Goal: Navigation & Orientation: Go to known website

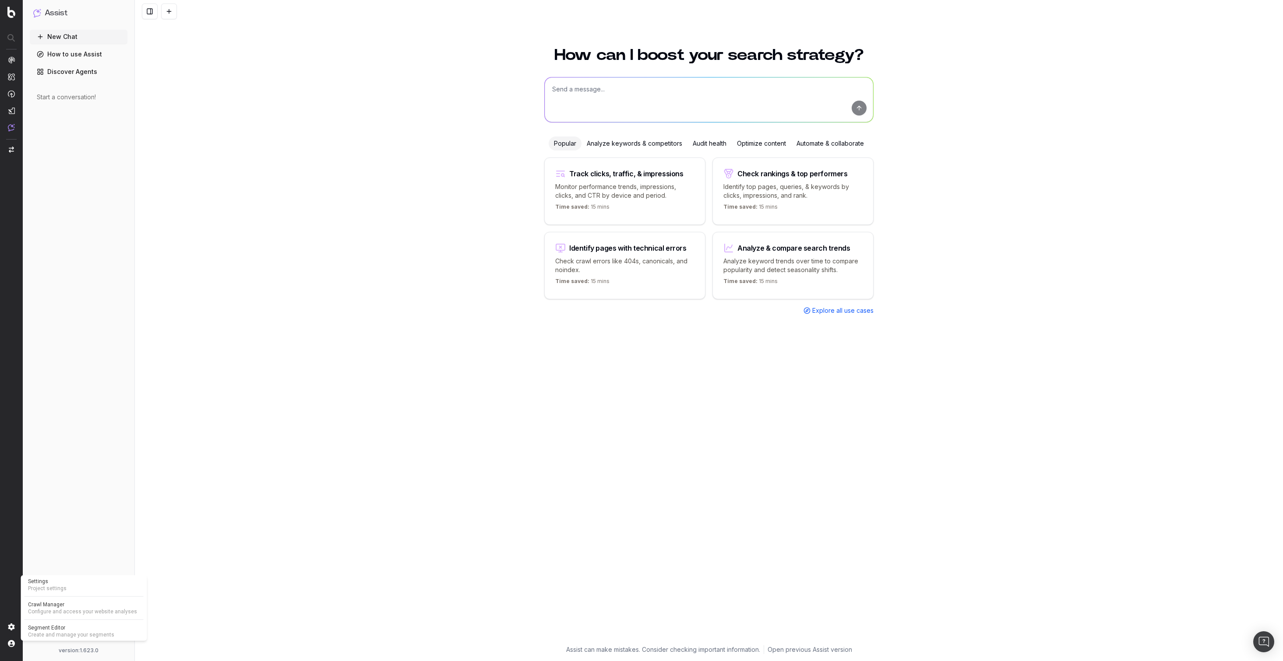
click at [11, 627] on img at bounding box center [11, 627] width 7 height 7
click at [15, 645] on nav at bounding box center [11, 330] width 23 height 661
click at [44, 629] on span "Organizations" at bounding box center [52, 627] width 35 height 11
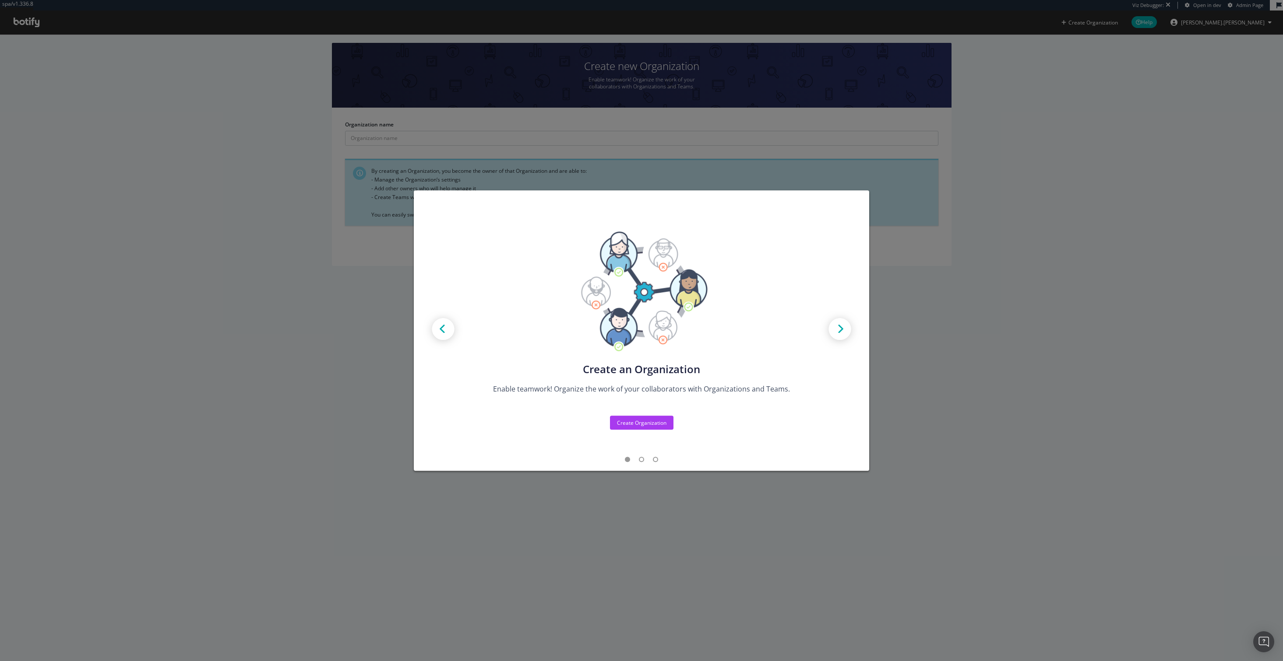
click at [908, 236] on div "Create new Projects for your Teams Create the exact model that matches your Org…" at bounding box center [641, 330] width 1283 height 661
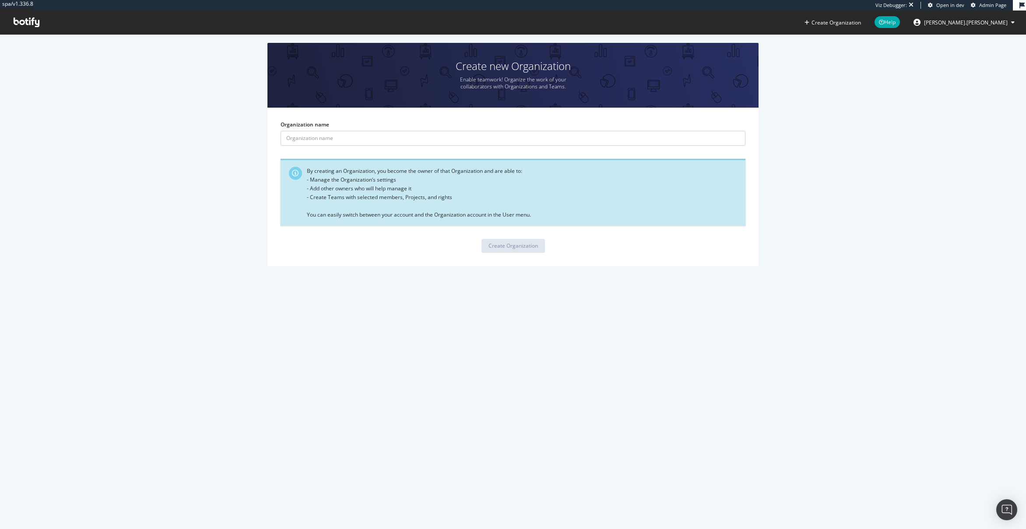
click at [1012, 22] on icon at bounding box center [1013, 22] width 4 height 5
click at [844, 163] on div "Create new Organization Enable teamwork! Organize the work of your collaborator…" at bounding box center [513, 159] width 1000 height 232
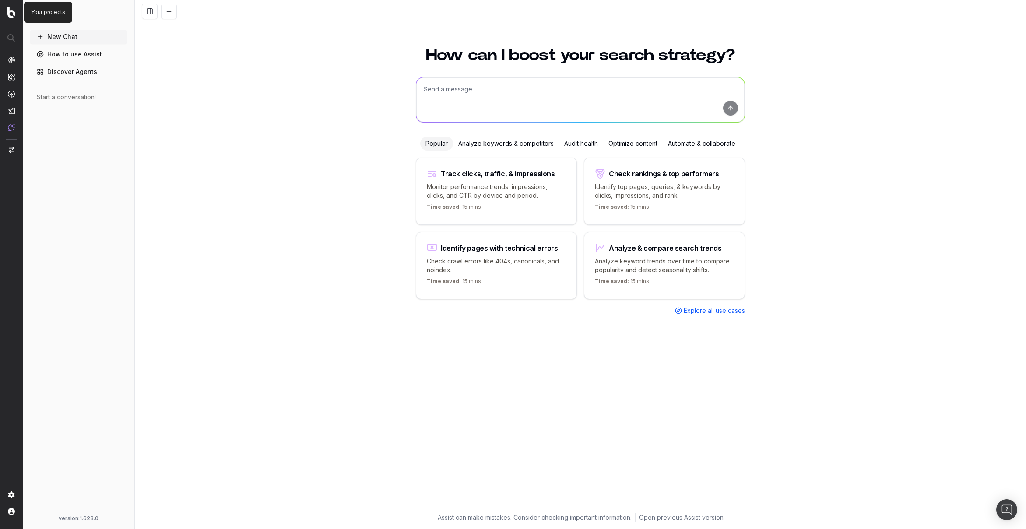
click at [12, 14] on img at bounding box center [11, 12] width 8 height 11
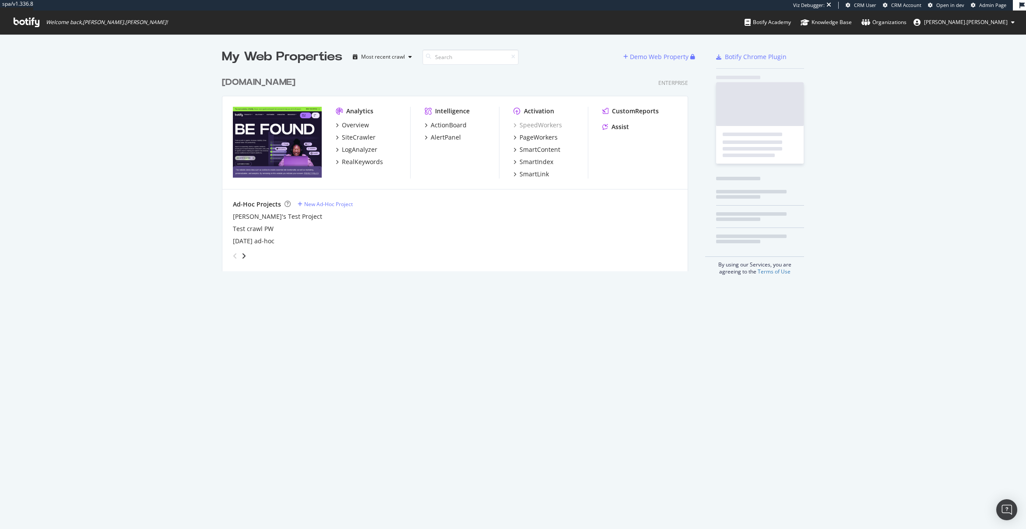
scroll to position [206, 473]
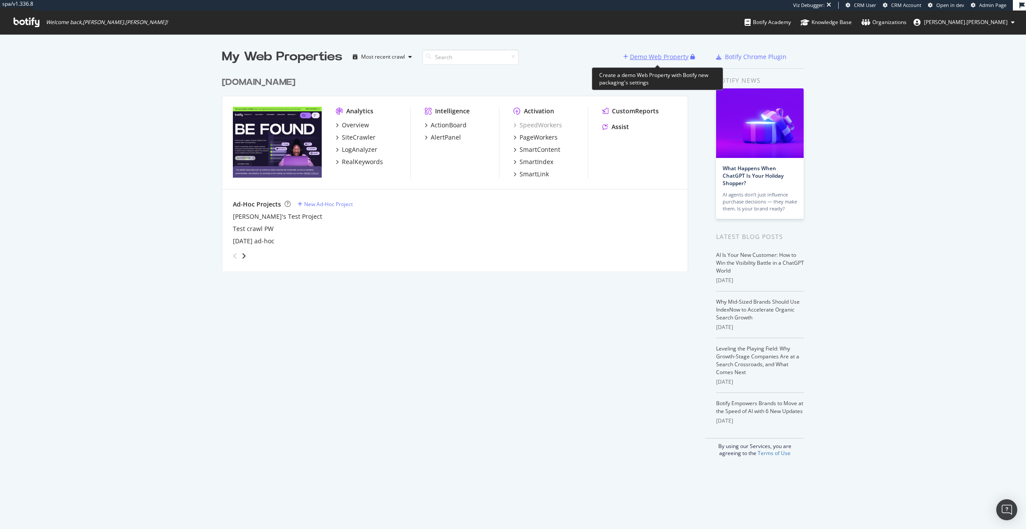
click at [632, 60] on div "Demo Web Property" at bounding box center [659, 57] width 59 height 9
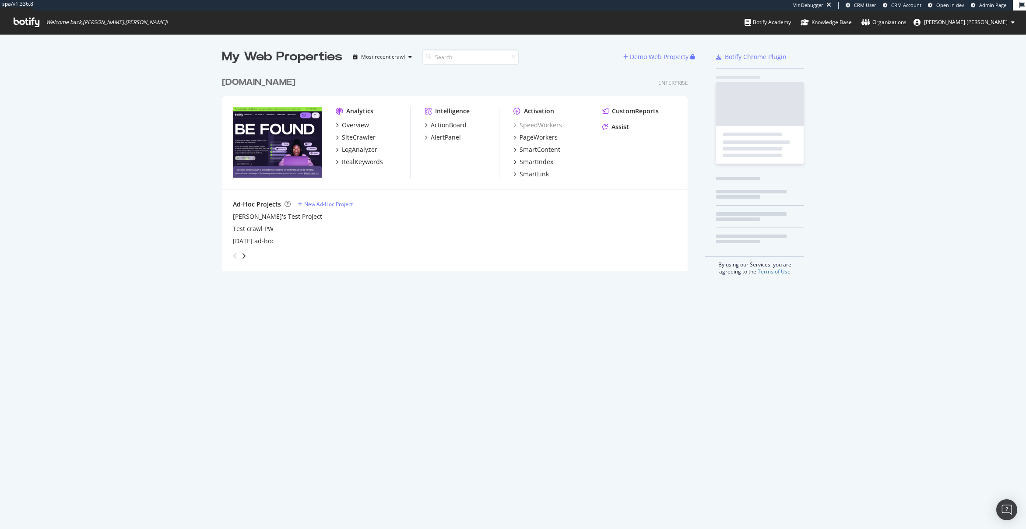
scroll to position [529, 1026]
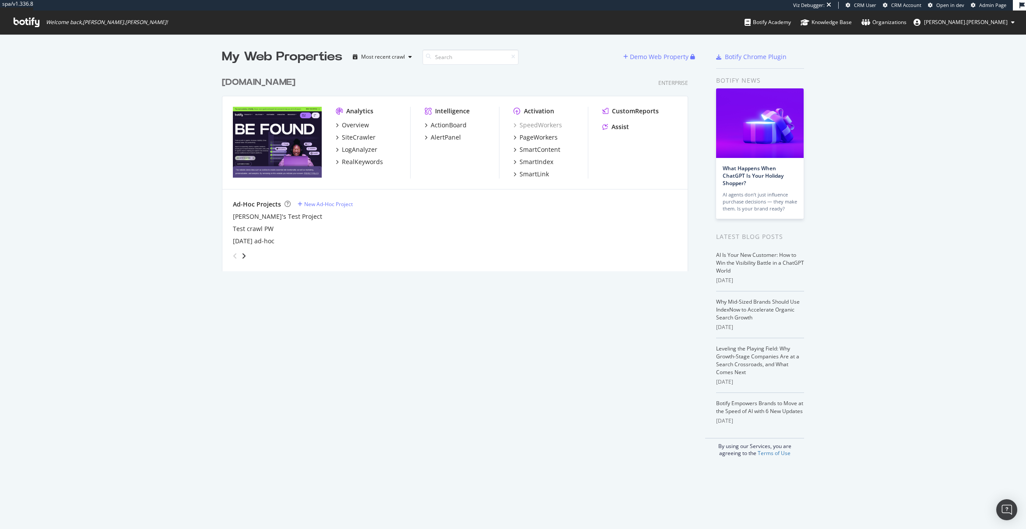
click at [31, 28] on span "Welcome back, felicia.crawford !" at bounding box center [91, 23] width 168 height 24
click at [27, 24] on icon at bounding box center [27, 23] width 26 height 10
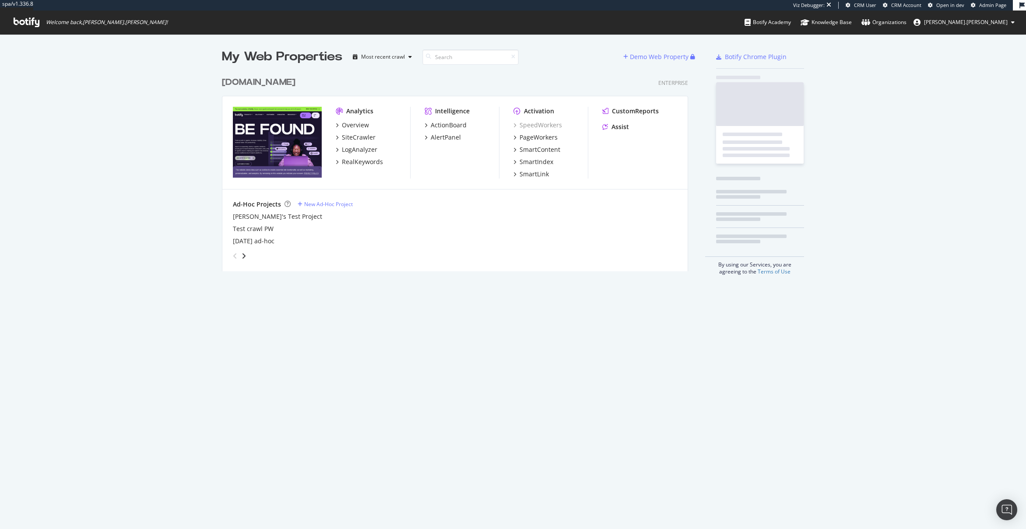
scroll to position [206, 473]
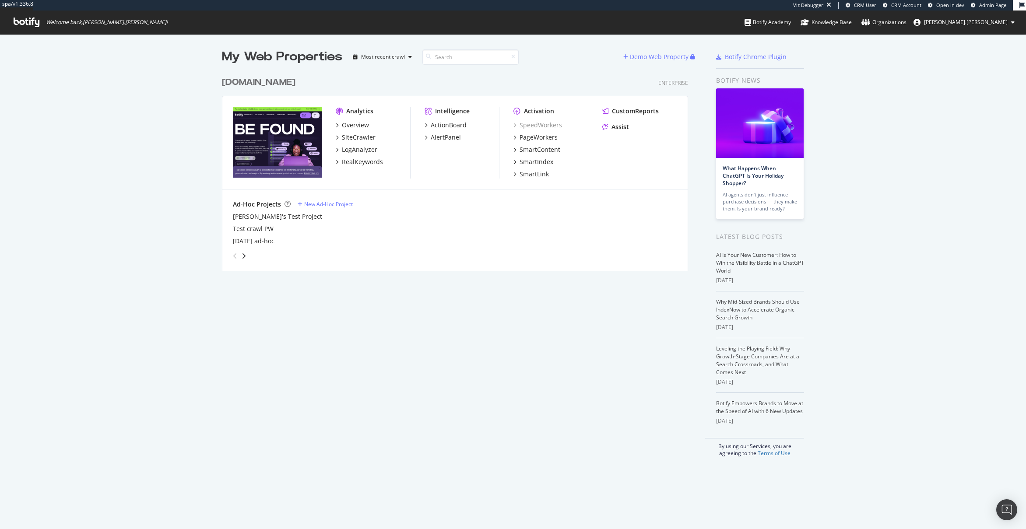
click at [166, 82] on div "My Web Properties Most recent crawl Demo Web Property Botify.com Enterprise Ana…" at bounding box center [513, 252] width 1026 height 437
